Goal: Information Seeking & Learning: Learn about a topic

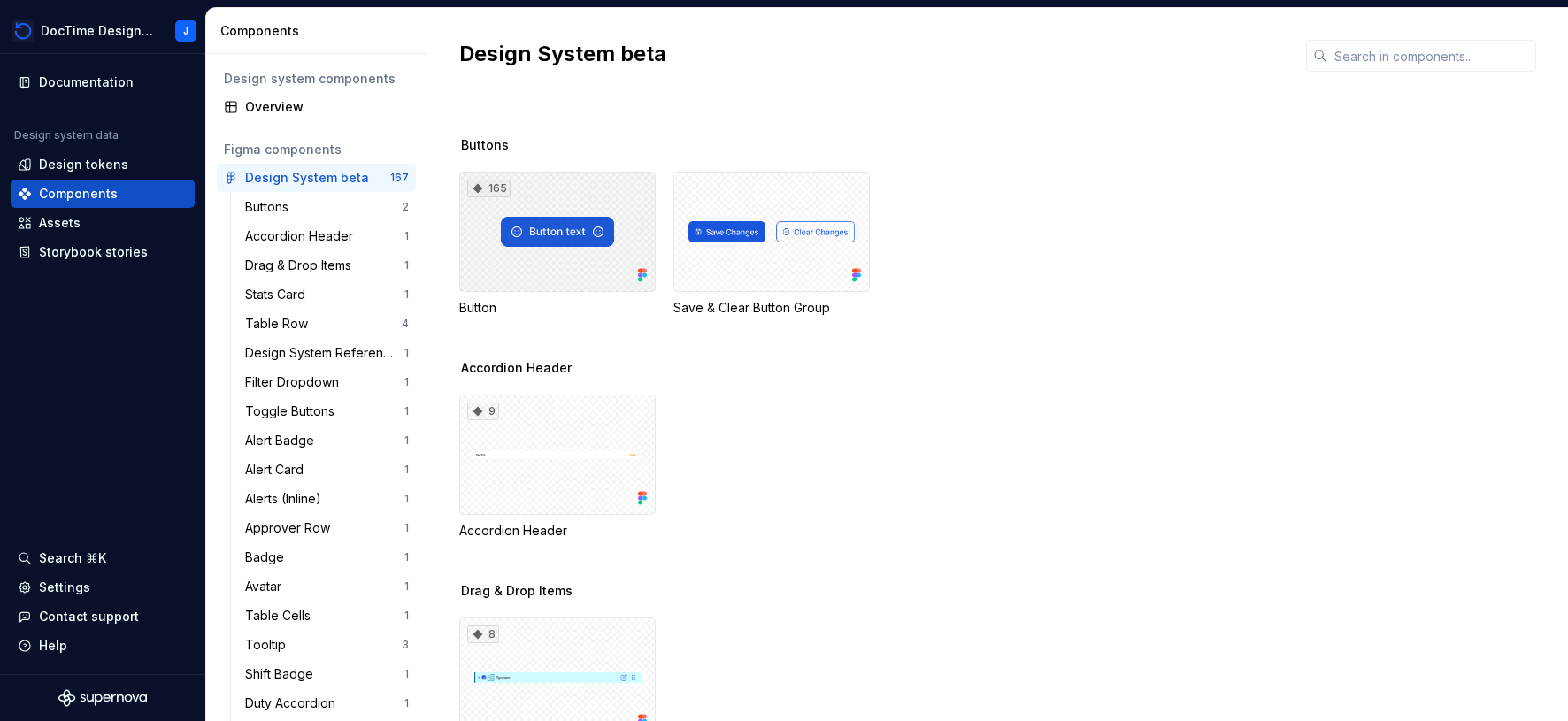
click at [578, 196] on div "165" at bounding box center [556, 231] width 196 height 120
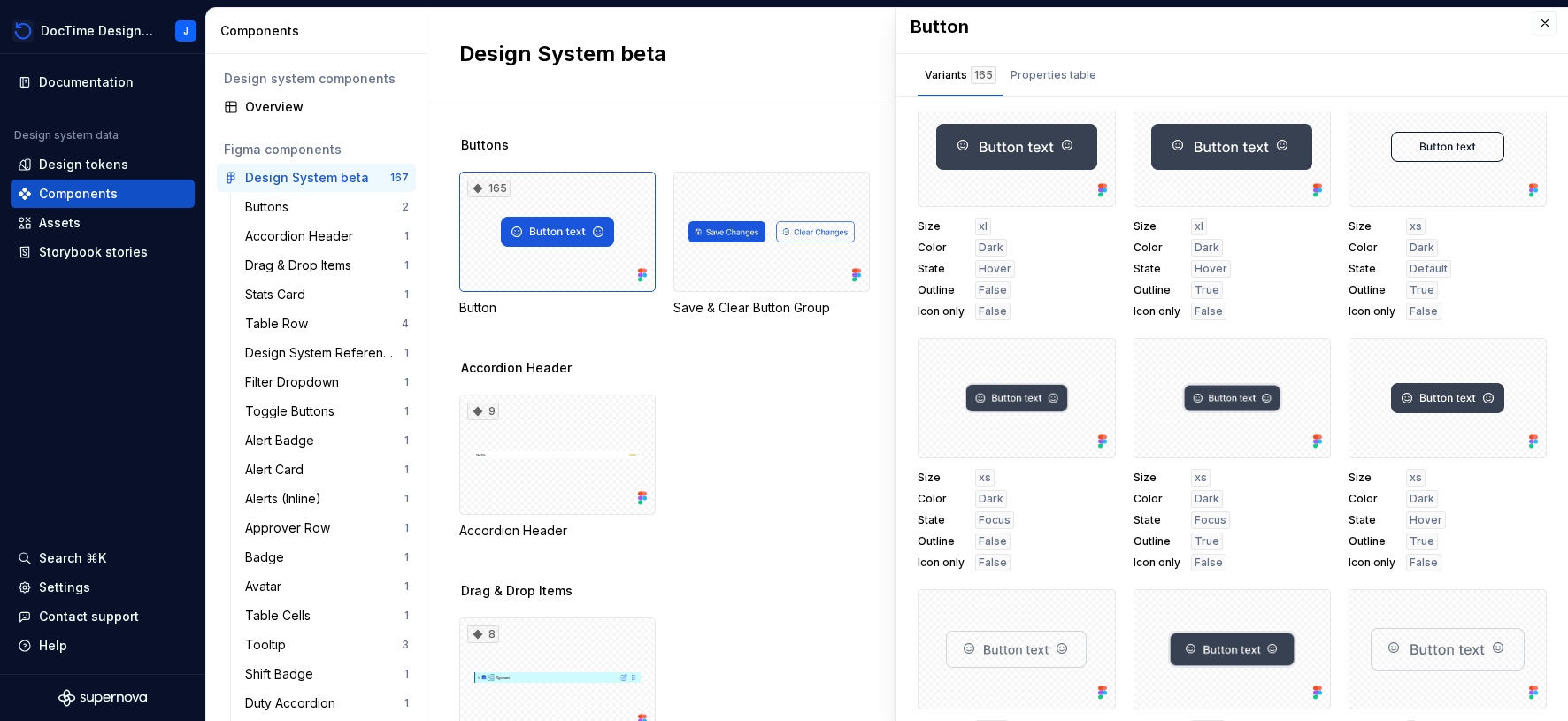
scroll to position [2139, 0]
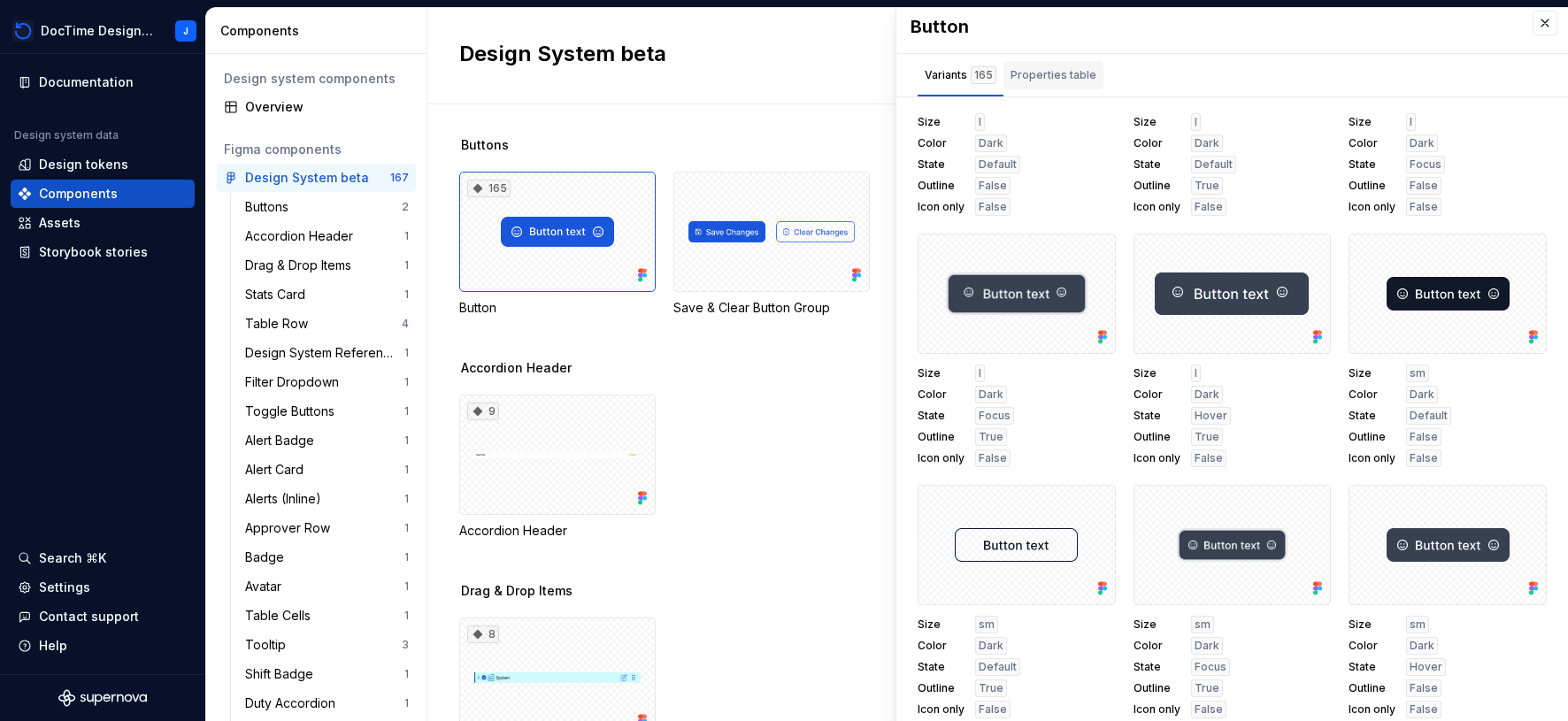
click at [1056, 65] on div "Properties table" at bounding box center [1054, 75] width 100 height 29
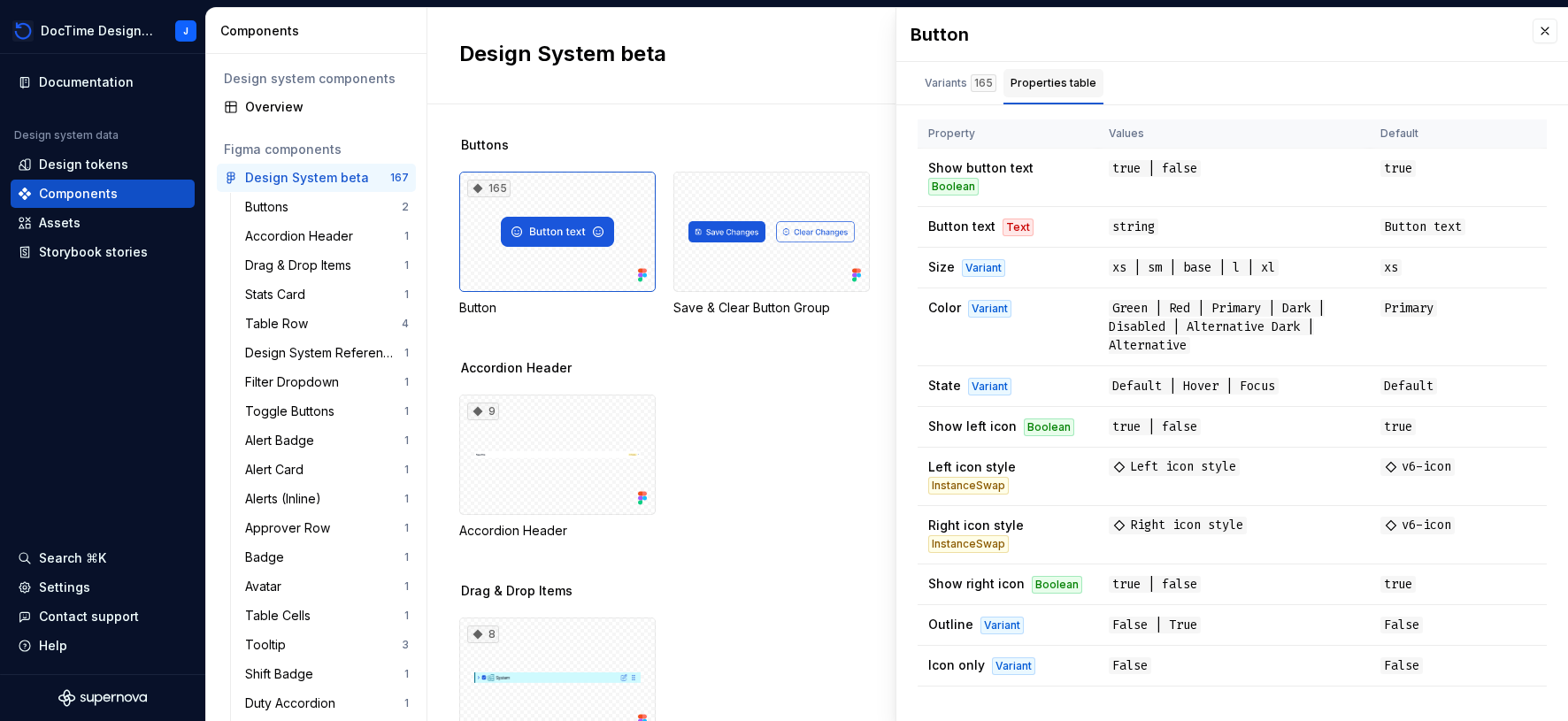
scroll to position [0, 0]
click at [1396, 460] on icon at bounding box center [1391, 467] width 14 height 14
click at [83, 232] on div "Assets" at bounding box center [102, 223] width 184 height 29
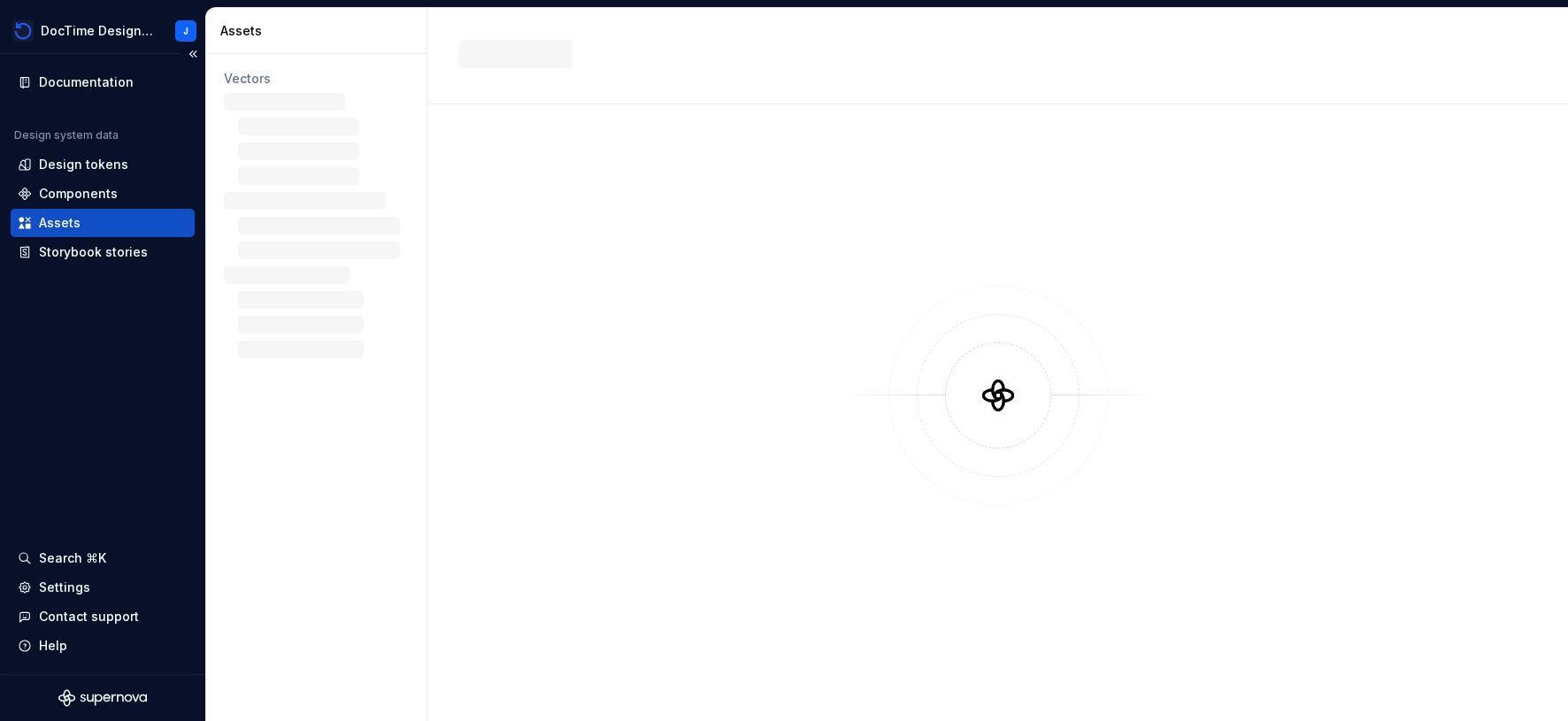
click at [57, 227] on div "Assets" at bounding box center [60, 223] width 41 height 18
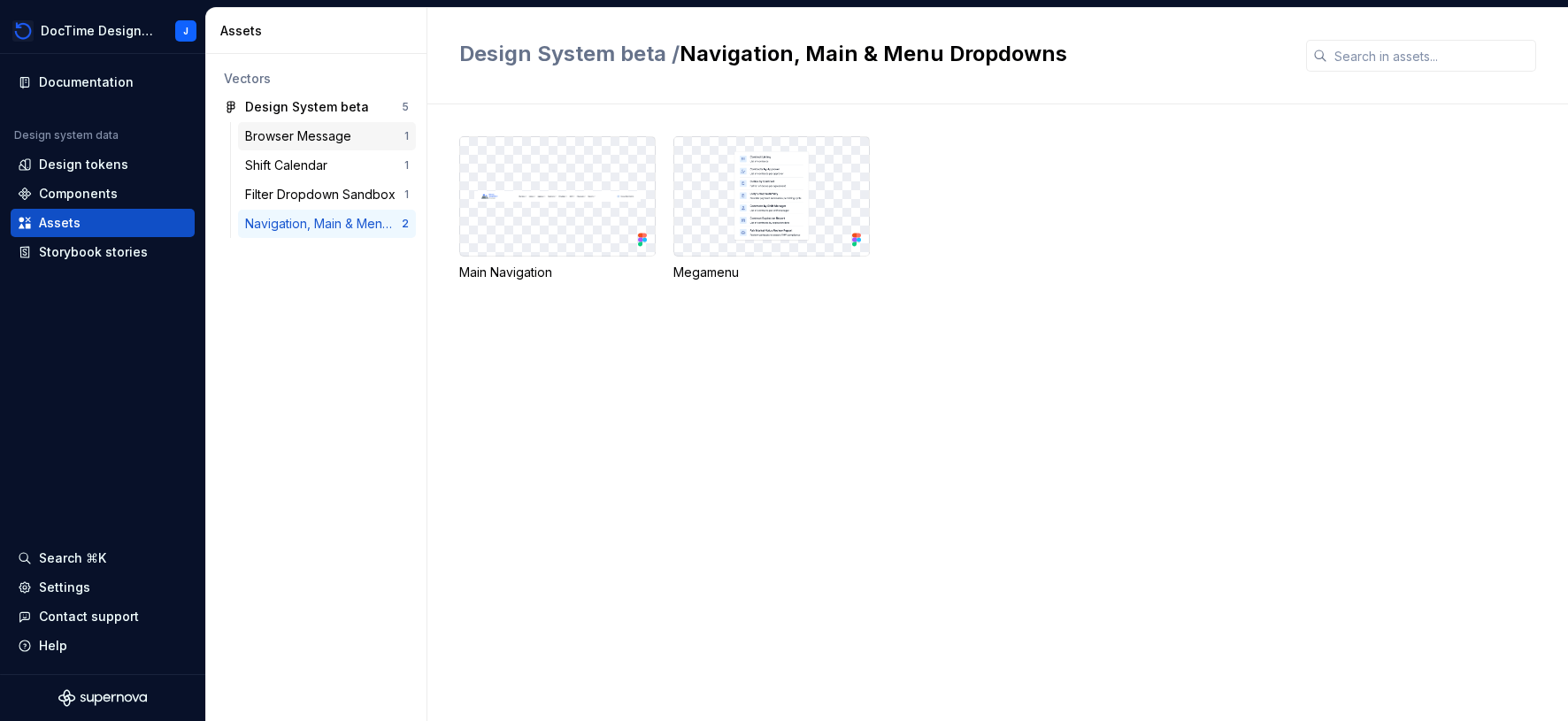
click at [305, 134] on div "Browser Message" at bounding box center [301, 136] width 113 height 18
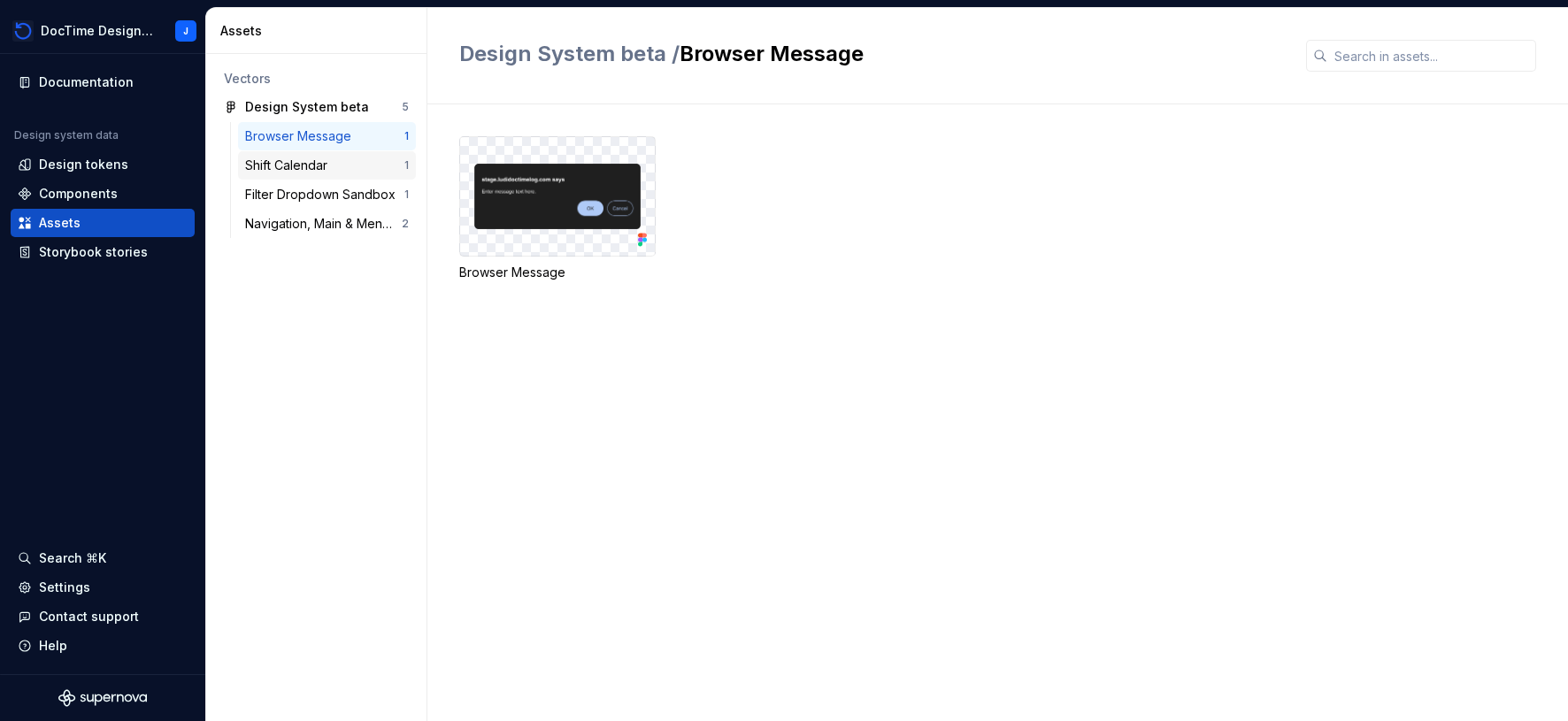
click at [301, 164] on div "Shift Calendar" at bounding box center [290, 165] width 90 height 18
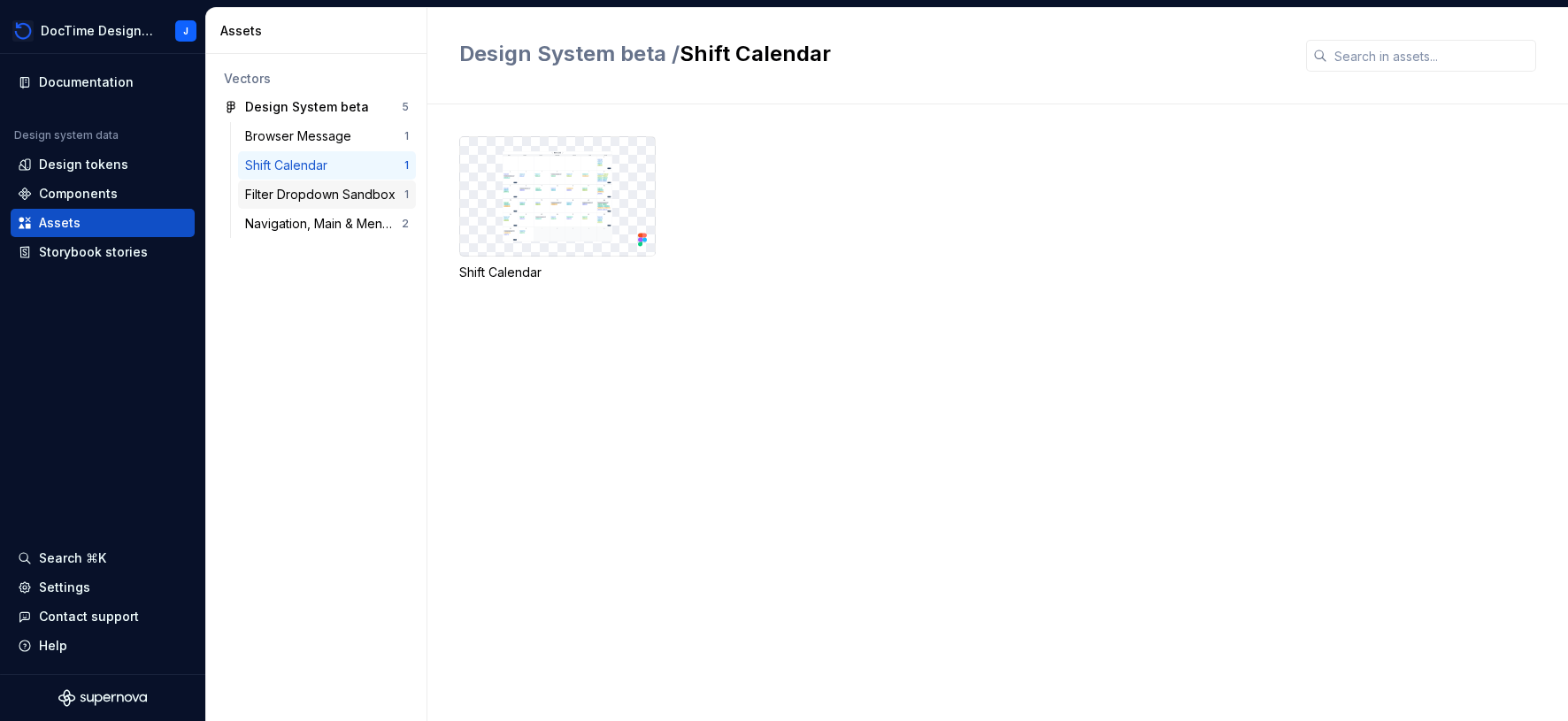
click at [366, 196] on div "Filter Dropdown Sandbox" at bounding box center [324, 195] width 158 height 18
click at [353, 218] on div "Navigation, Main & Menu Dropdowns" at bounding box center [323, 224] width 157 height 18
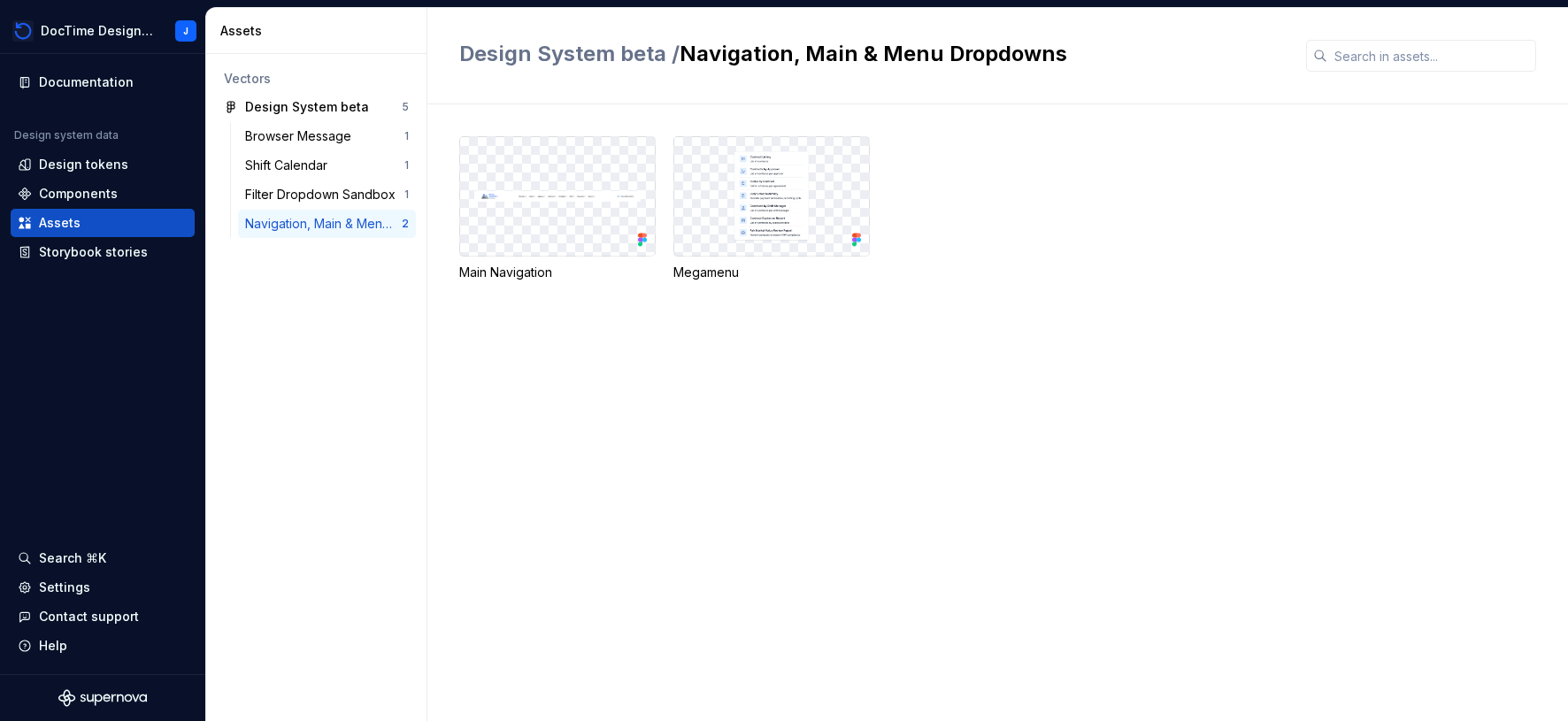
click at [559, 190] on img at bounding box center [556, 197] width 166 height 91
click at [644, 233] on icon at bounding box center [644, 235] width 4 height 4
click at [611, 209] on img at bounding box center [556, 197] width 166 height 91
click at [121, 256] on div "Storybook stories" at bounding box center [94, 252] width 108 height 18
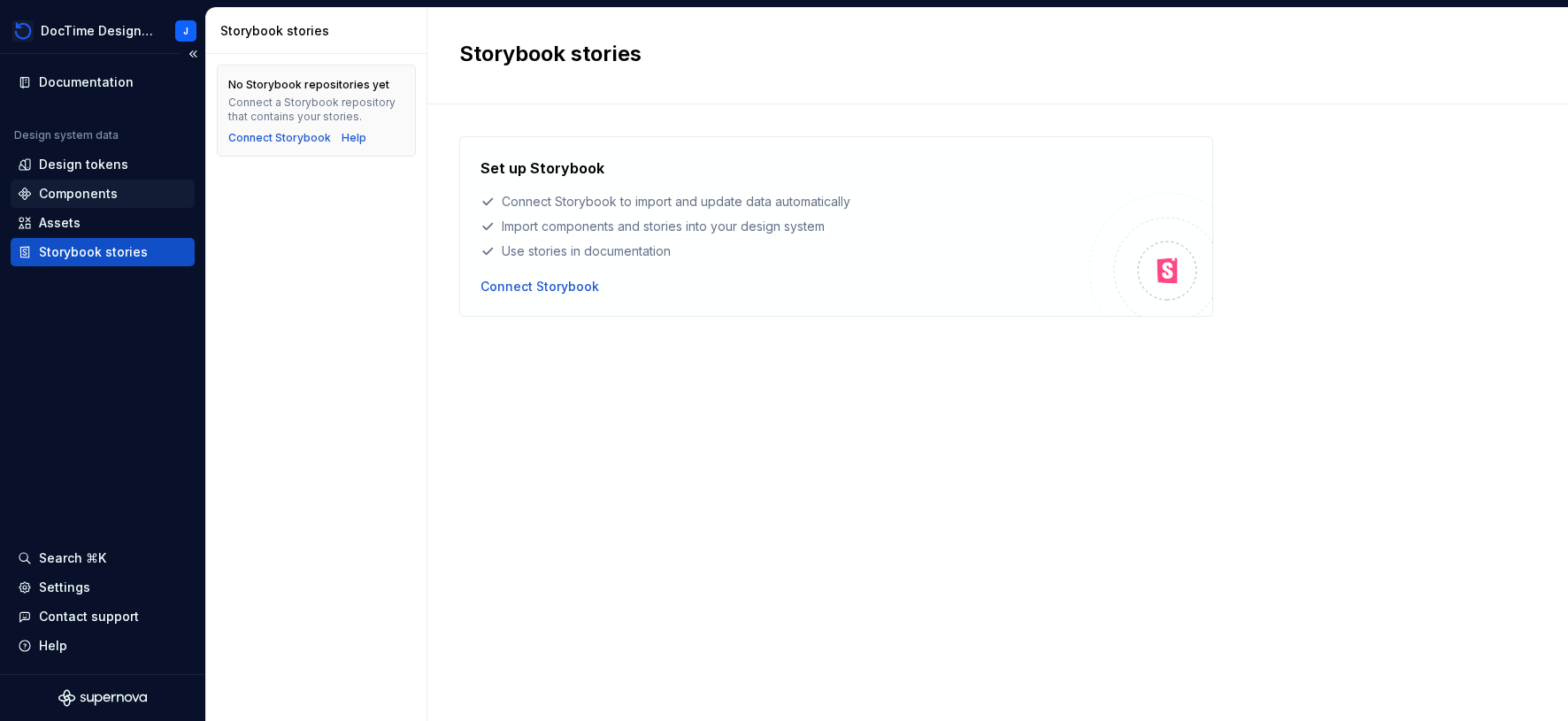
click at [55, 204] on div "Components" at bounding box center [102, 193] width 184 height 29
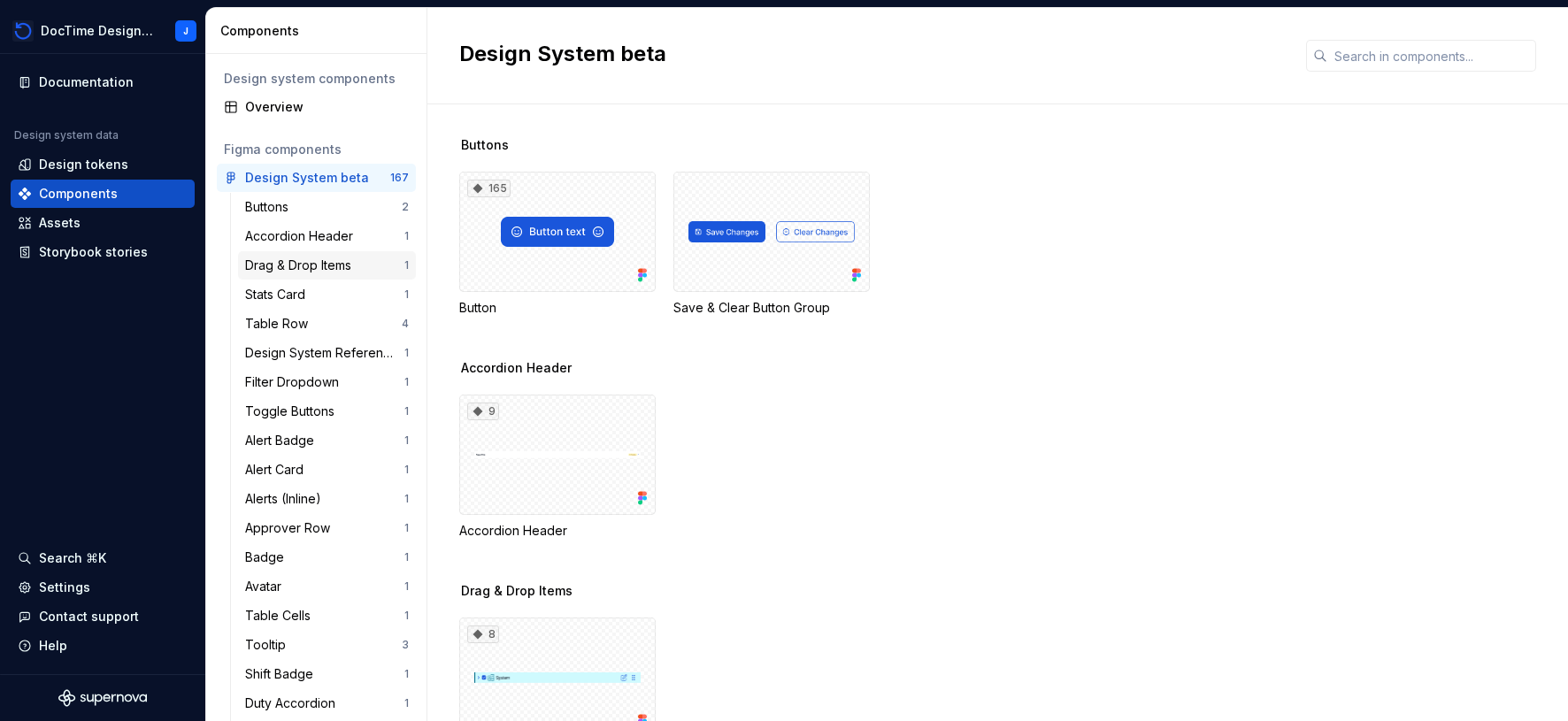
click at [289, 269] on div "Drag & Drop Items" at bounding box center [301, 265] width 113 height 18
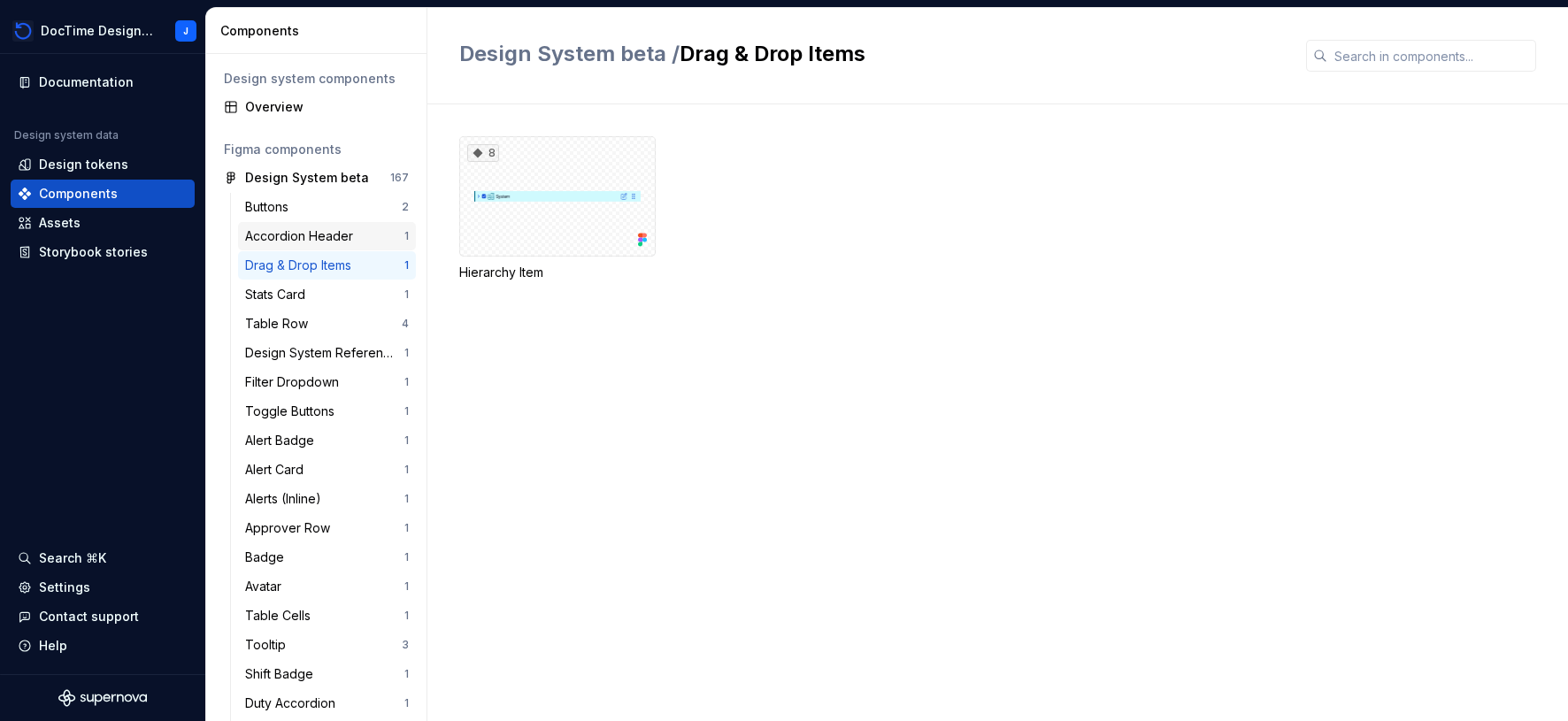
click at [286, 236] on div "Accordion Header" at bounding box center [302, 236] width 115 height 18
click at [504, 223] on div "9" at bounding box center [556, 196] width 196 height 120
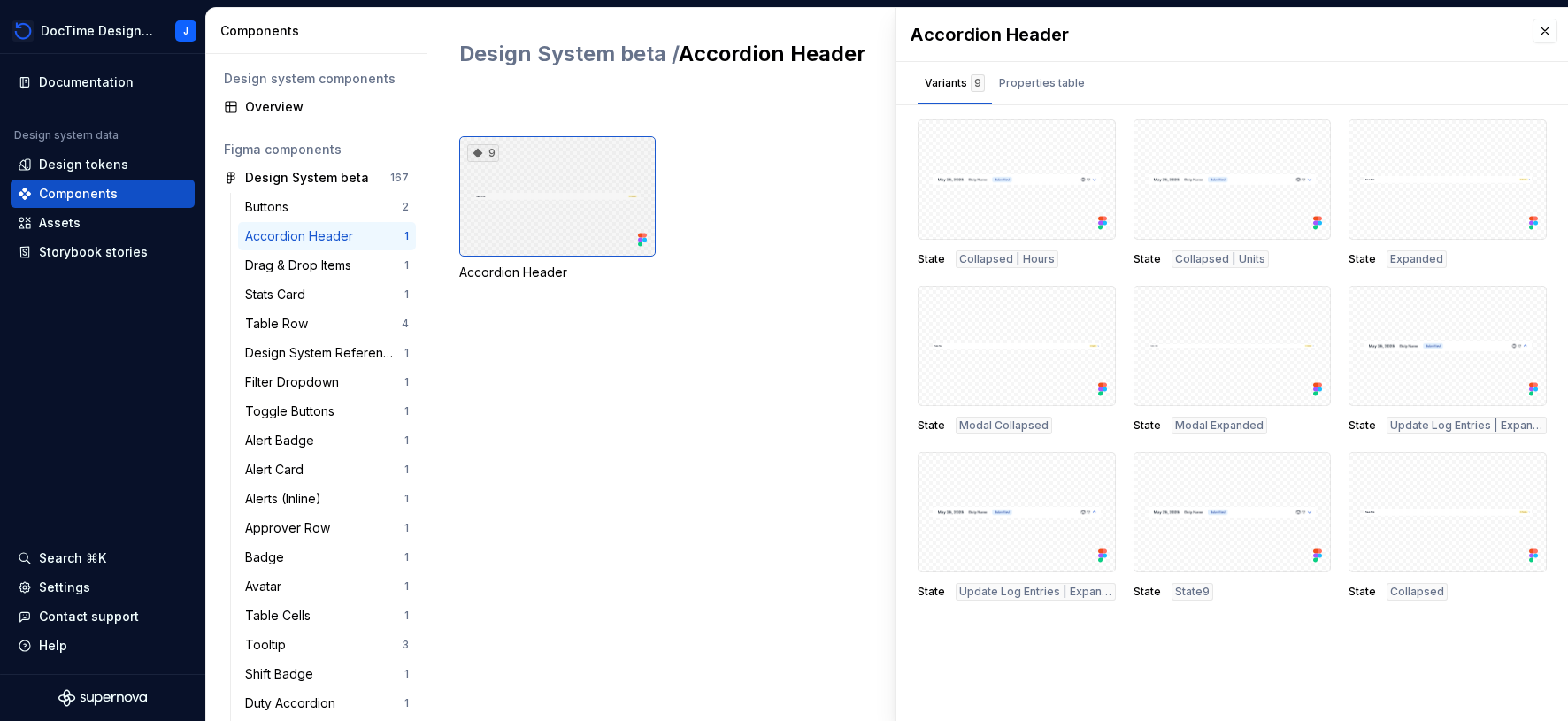
click at [473, 152] on icon at bounding box center [478, 153] width 14 height 14
click at [276, 110] on div "Overview" at bounding box center [327, 107] width 163 height 18
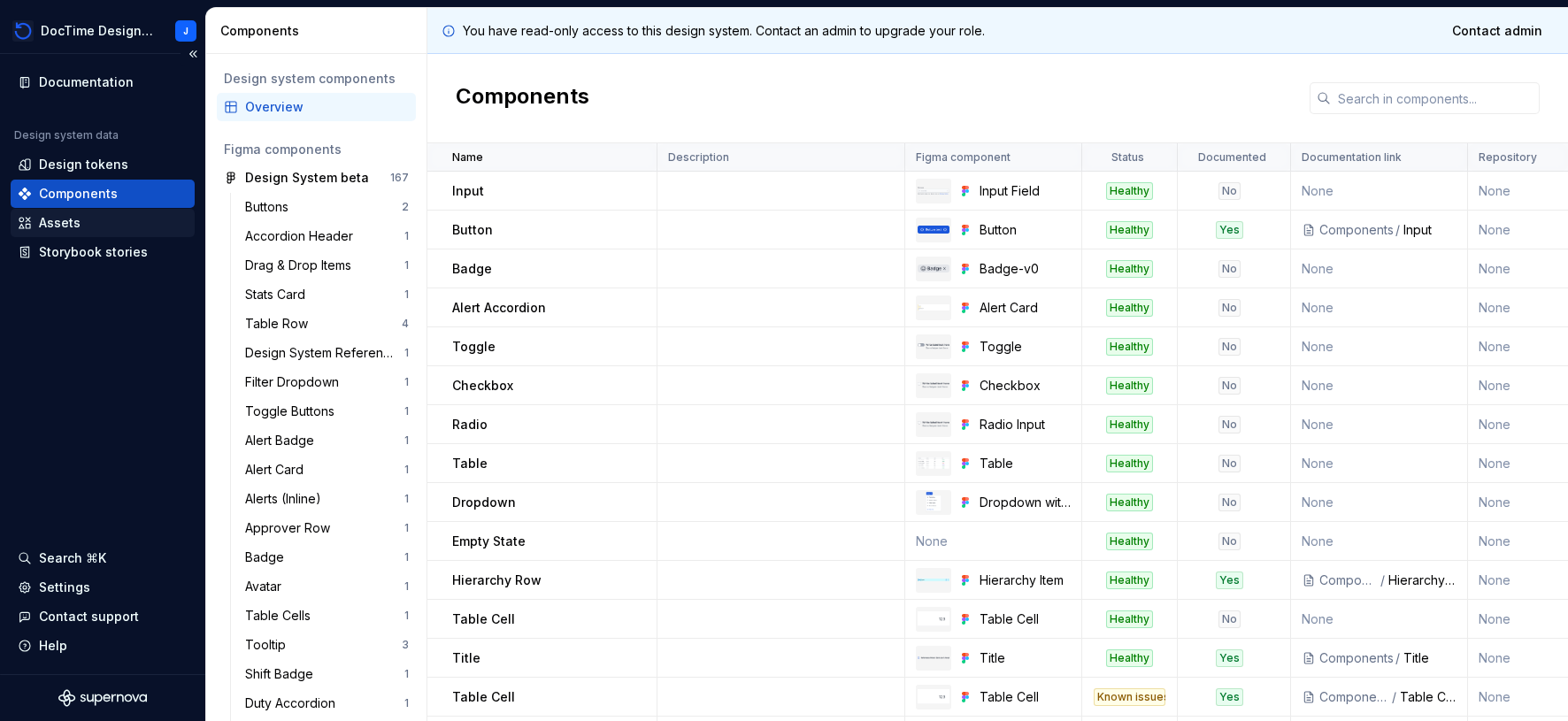
click at [56, 217] on div "Assets" at bounding box center [60, 223] width 41 height 18
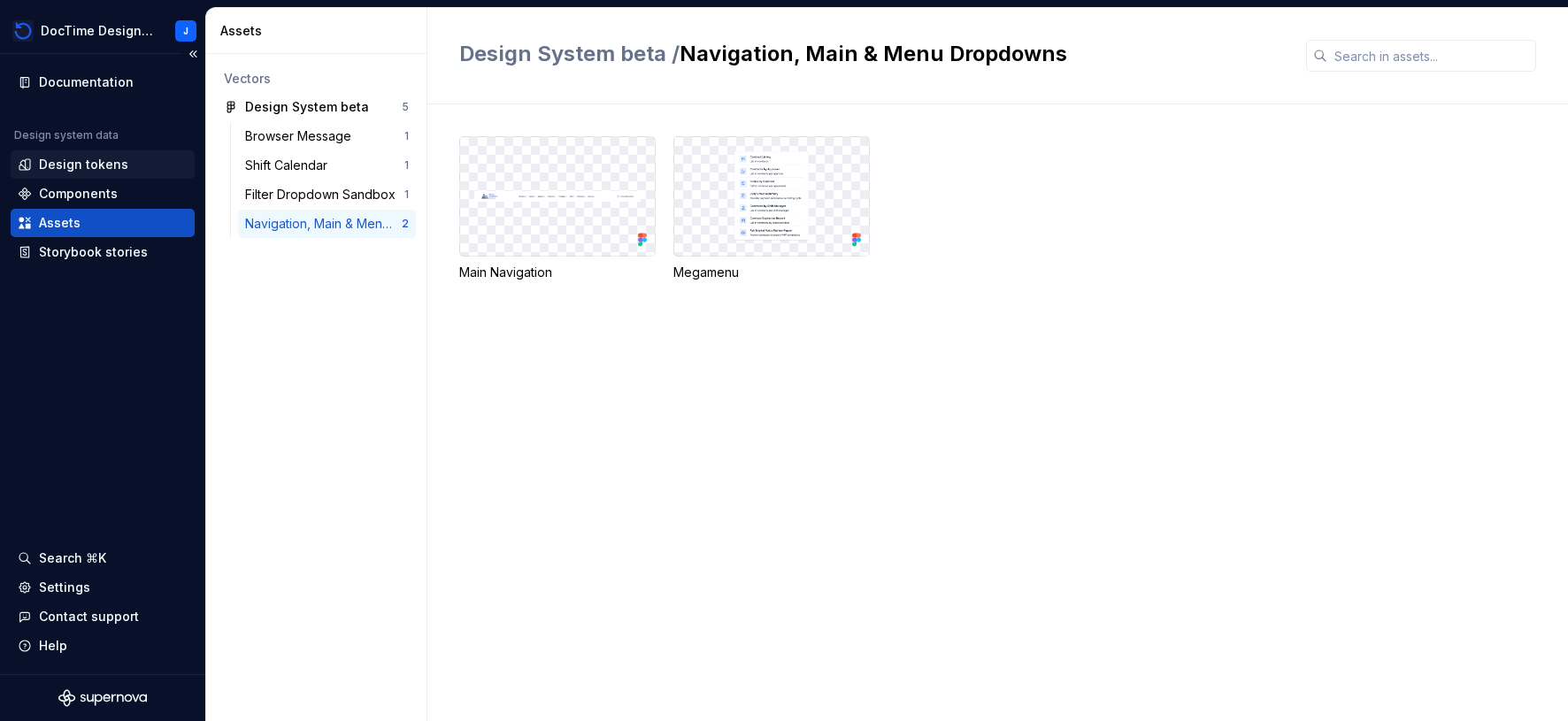
click at [68, 169] on div "Design tokens" at bounding box center [84, 164] width 90 height 18
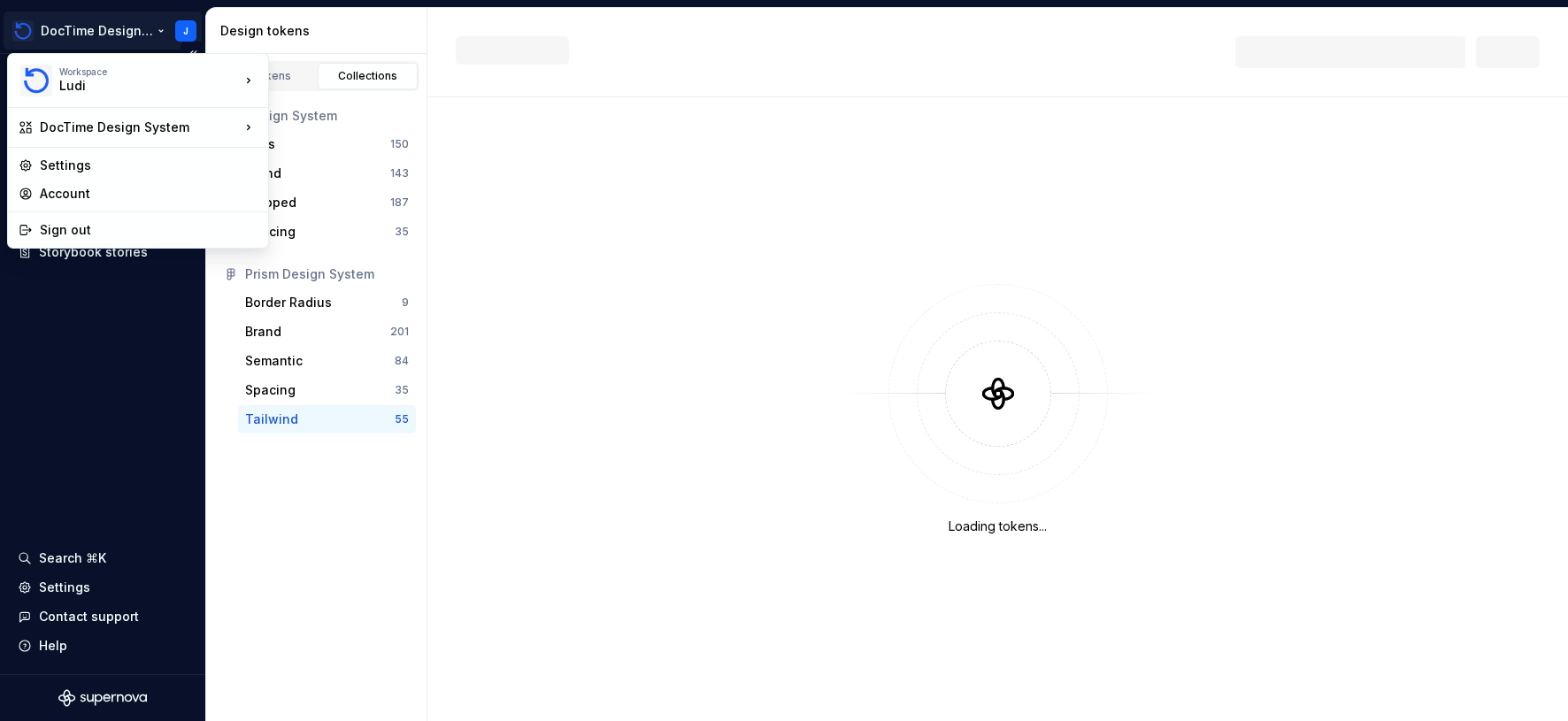
click at [133, 36] on html "DocTime Design System J Documentation Design system data Design tokens Componen…" at bounding box center [784, 360] width 1568 height 721
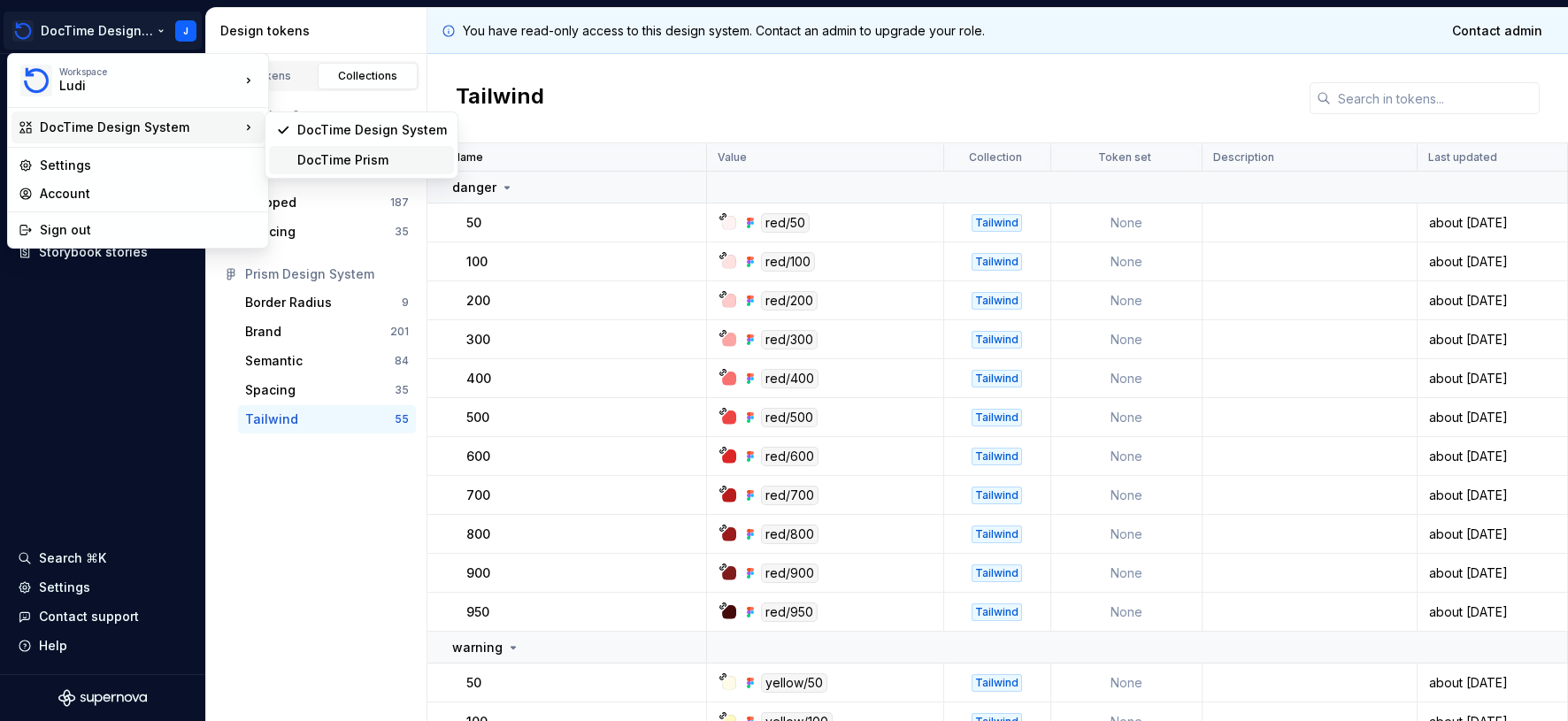
click at [357, 164] on div "DocTime Prism" at bounding box center [372, 161] width 150 height 18
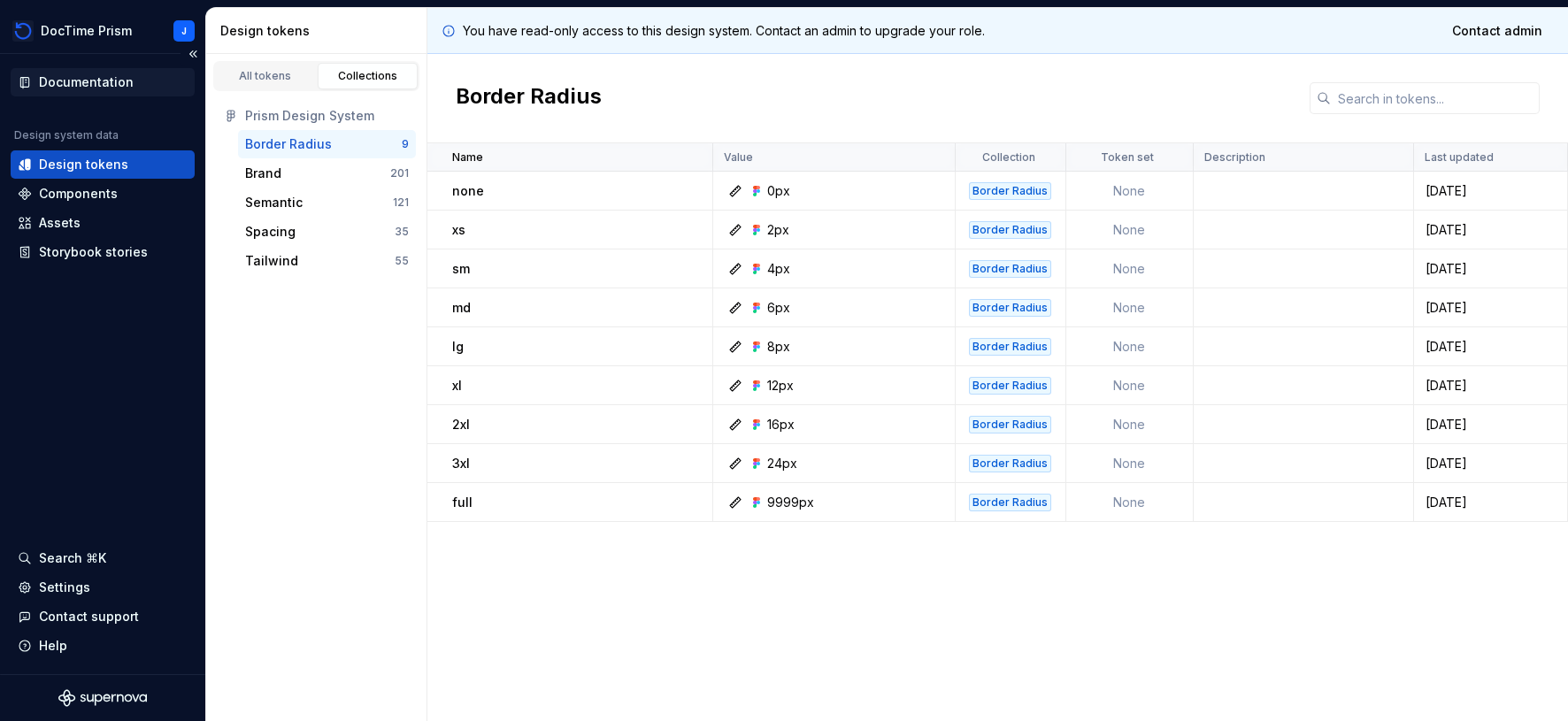
click at [92, 84] on div "Documentation" at bounding box center [87, 83] width 95 height 18
